Goal: Task Accomplishment & Management: Manage account settings

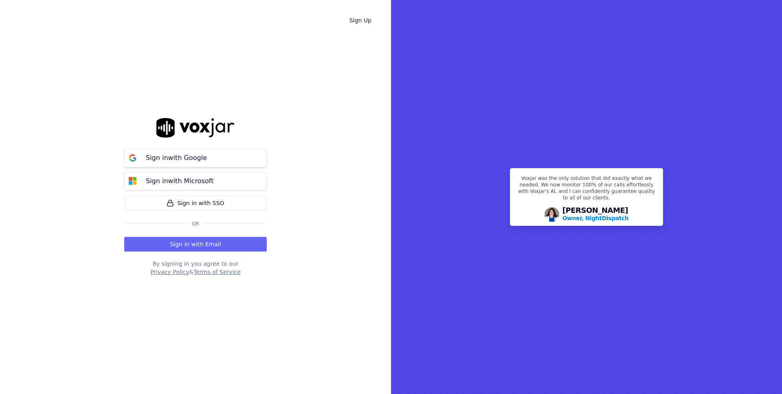
click at [220, 161] on button "Sign in with Google" at bounding box center [195, 158] width 143 height 18
click at [180, 244] on button "Sign in with Email" at bounding box center [195, 244] width 143 height 15
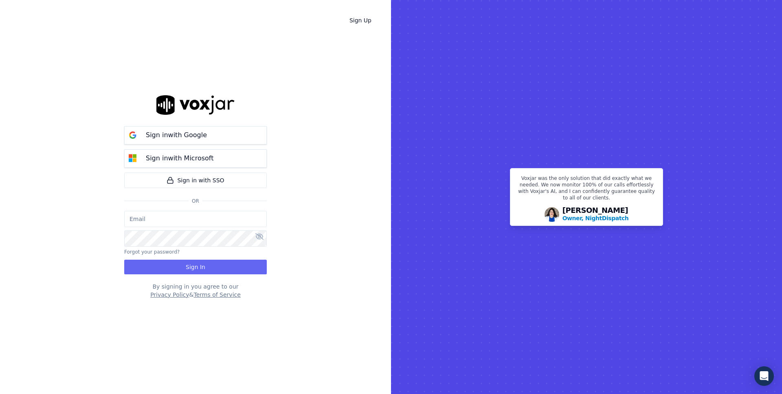
click at [187, 218] on input "email" at bounding box center [195, 219] width 143 height 16
click at [173, 131] on p "Sign in with Google" at bounding box center [176, 135] width 61 height 10
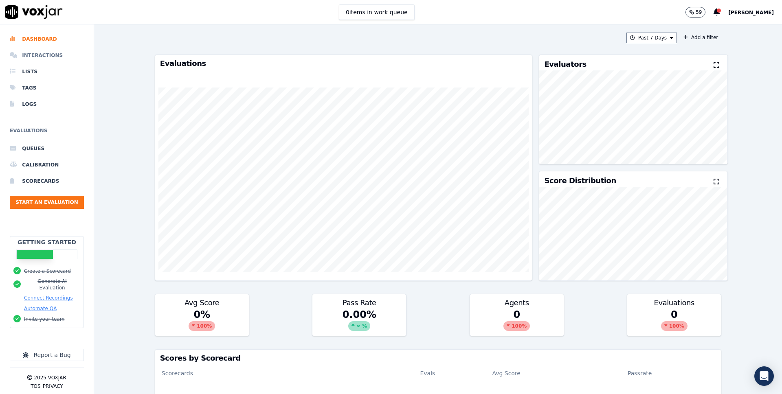
click at [49, 57] on li "Interactions" at bounding box center [47, 55] width 74 height 16
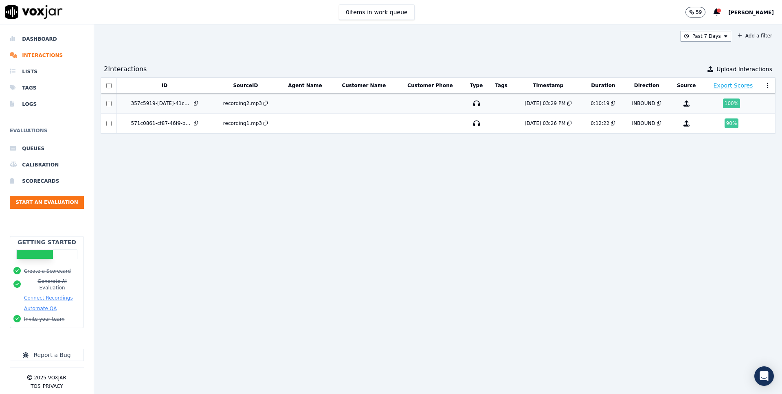
click at [272, 102] on div "recording2.mp3" at bounding box center [245, 103] width 60 height 7
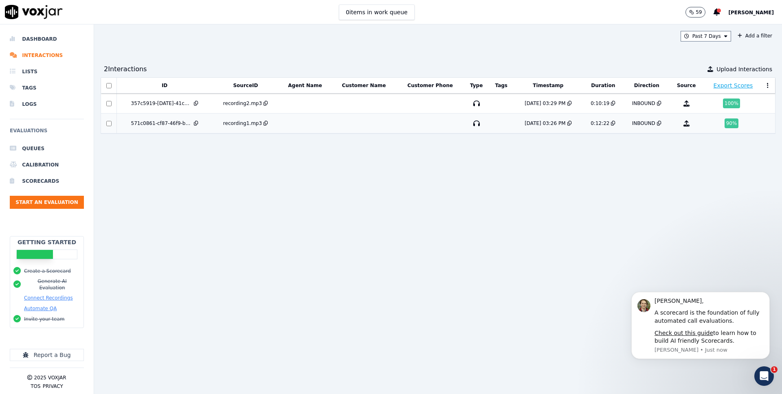
click at [160, 123] on div "571c0861-cf87-46f9-bd81-ef1155488a59" at bounding box center [161, 123] width 61 height 7
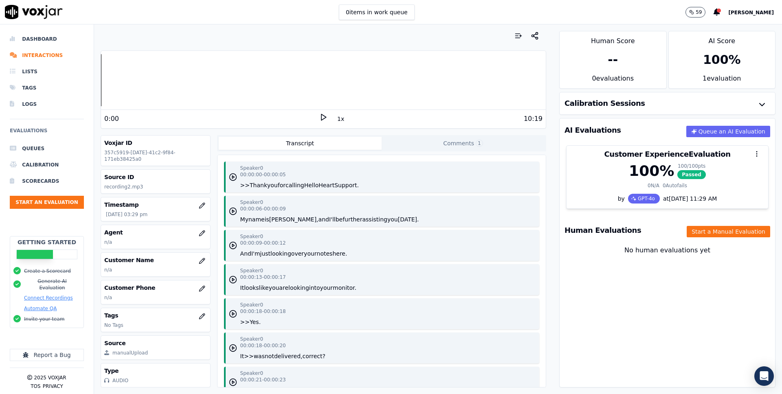
click at [594, 132] on h3 "AI Evaluations" at bounding box center [592, 130] width 57 height 7
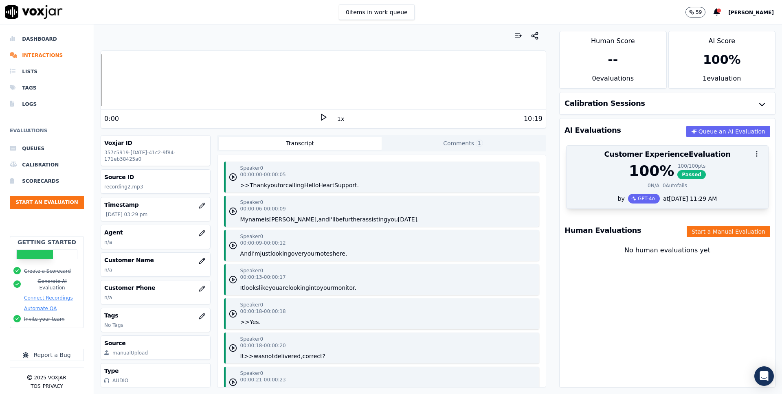
click at [680, 158] on div at bounding box center [667, 154] width 202 height 16
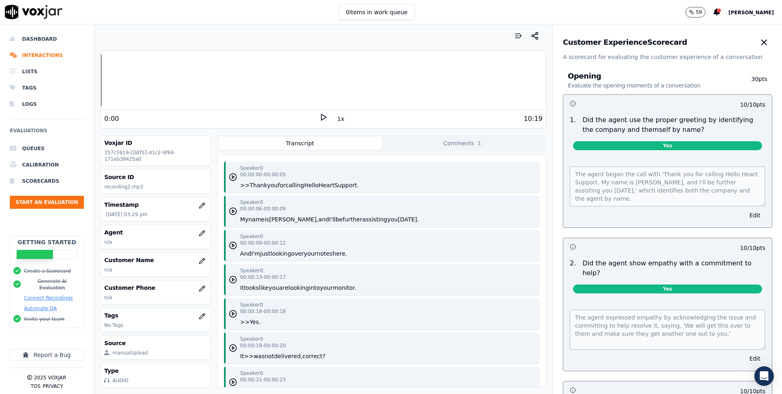
click at [587, 116] on p "Did the agent use the proper greeting by identifying the company and themself b…" at bounding box center [673, 125] width 183 height 20
click at [622, 40] on h3 "Customer Experience Scorecard" at bounding box center [625, 42] width 124 height 7
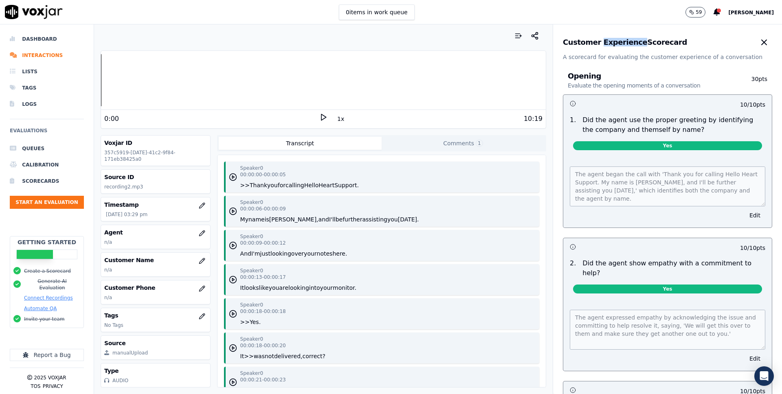
click at [622, 40] on h3 "Customer Experience Scorecard" at bounding box center [625, 42] width 124 height 7
click at [768, 42] on icon "button" at bounding box center [764, 42] width 10 height 10
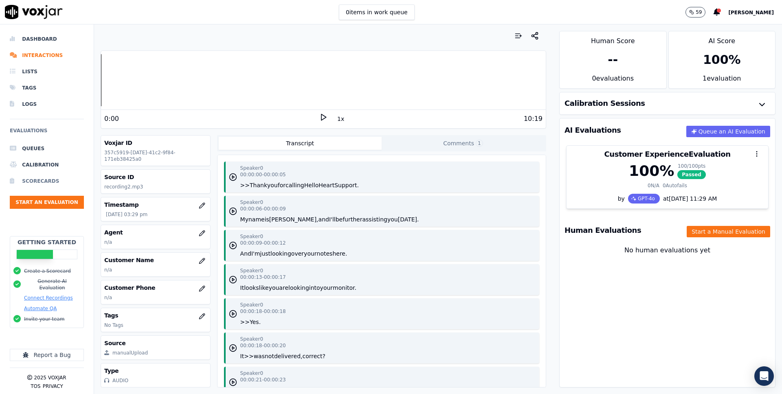
click at [52, 181] on li "Scorecards" at bounding box center [47, 181] width 74 height 16
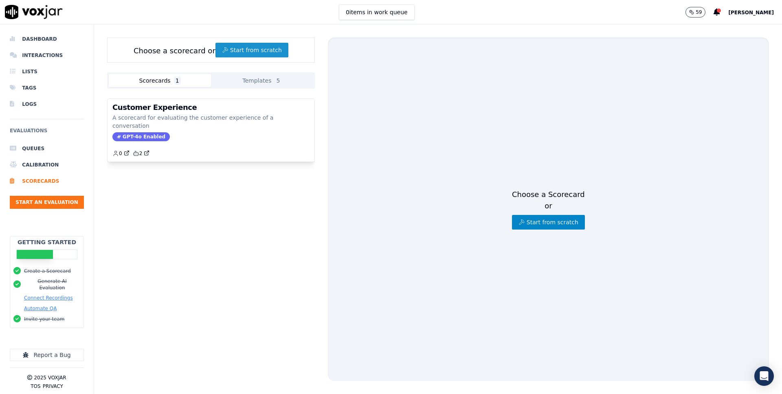
click at [257, 49] on button "Start from scratch" at bounding box center [251, 50] width 73 height 15
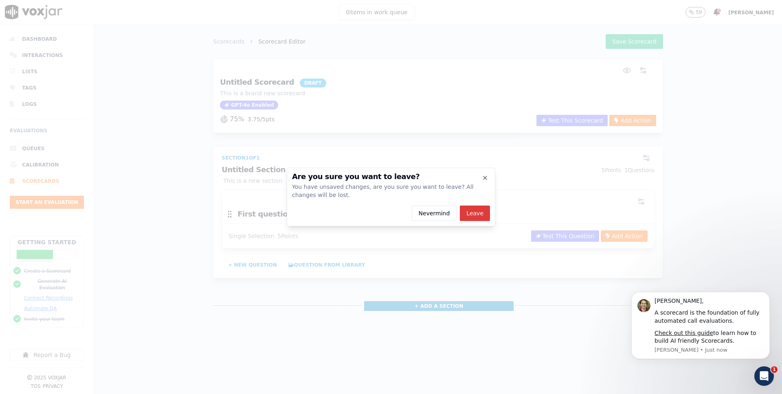
click at [464, 213] on button "Leave" at bounding box center [475, 213] width 30 height 15
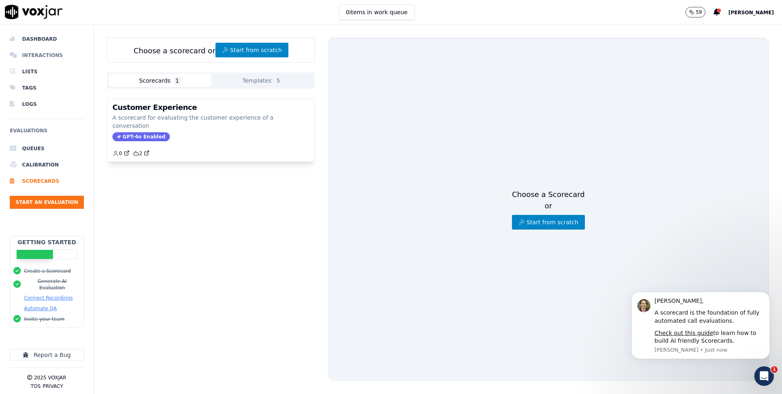
click at [38, 50] on li "Interactions" at bounding box center [47, 55] width 74 height 16
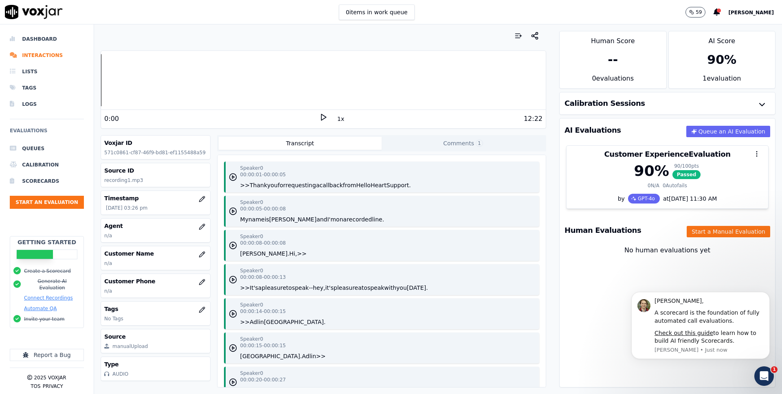
click at [318, 114] on div "0:00" at bounding box center [211, 119] width 215 height 10
click at [322, 116] on icon at bounding box center [323, 117] width 8 height 8
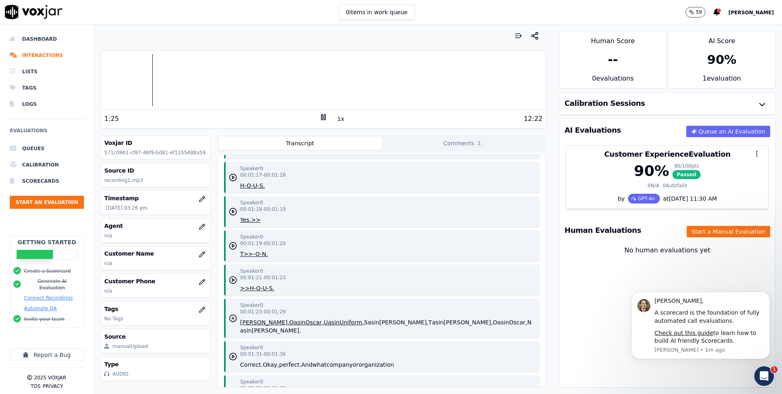
scroll to position [650, 0]
click at [321, 119] on rect at bounding box center [321, 116] width 1 height 5
click at [755, 17] on button "[PERSON_NAME]" at bounding box center [755, 12] width 54 height 10
click at [748, 26] on div "Settings" at bounding box center [732, 27] width 87 height 13
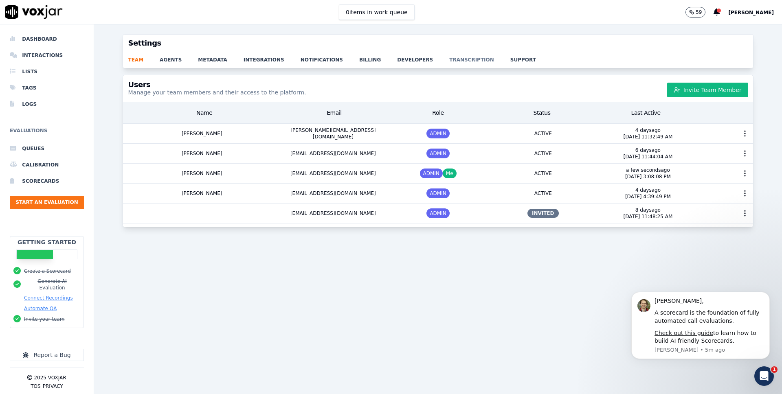
click at [457, 59] on link "transcription" at bounding box center [479, 57] width 61 height 11
